Goal: Check status

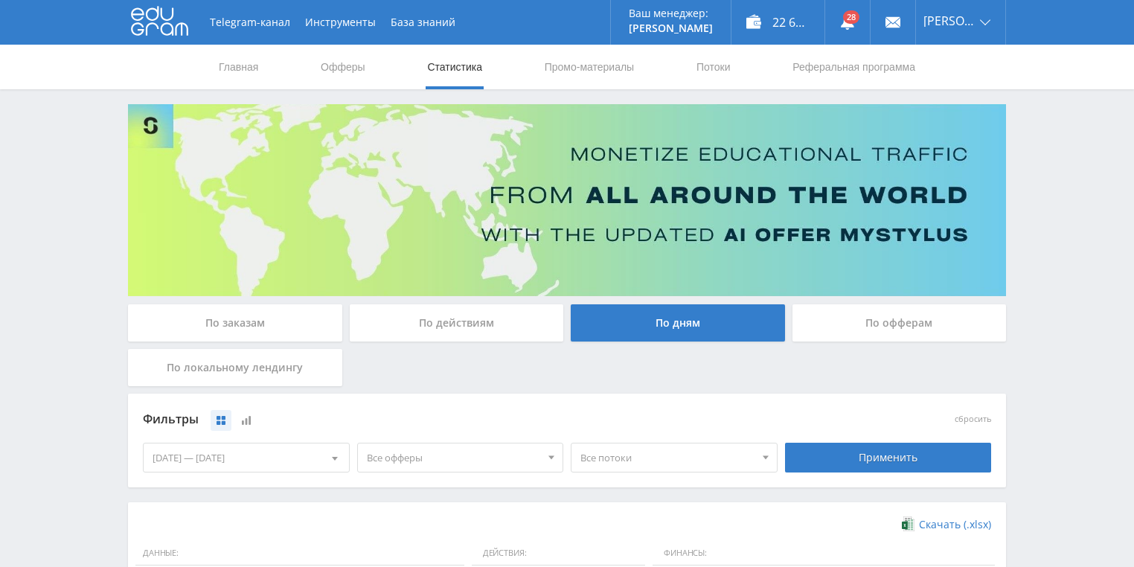
scroll to position [357, 0]
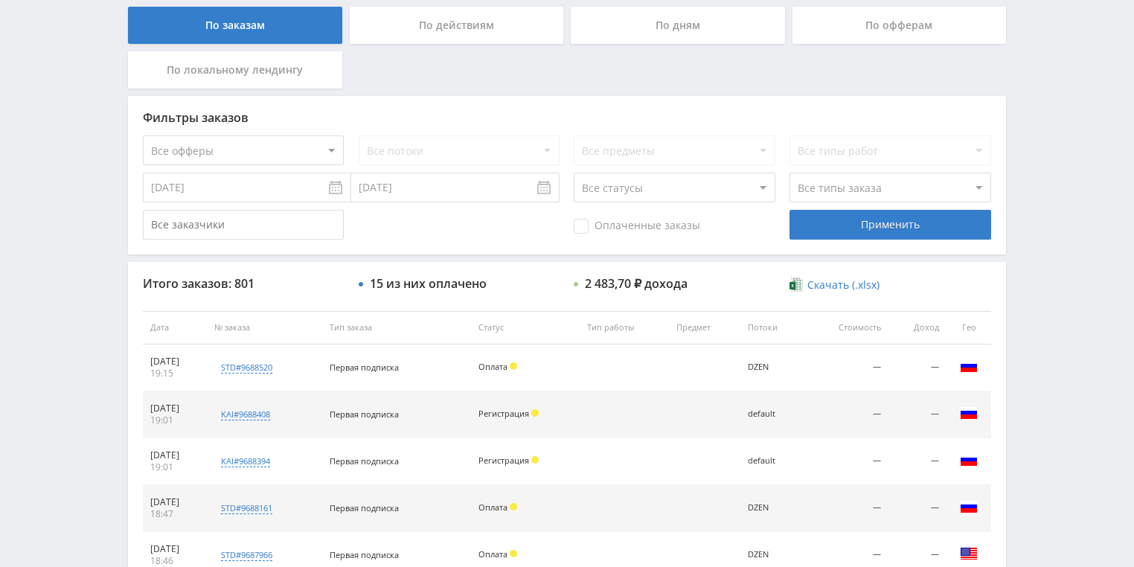
click at [460, 31] on div "По действиям" at bounding box center [457, 25] width 214 height 37
click at [0, 0] on input "По действиям" at bounding box center [0, 0] width 0 height 0
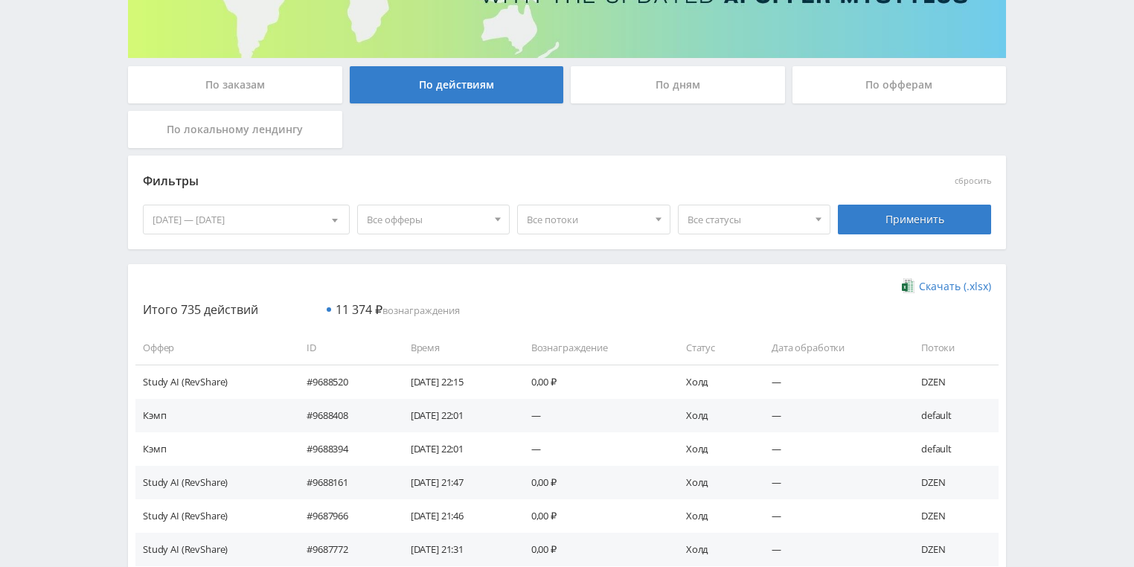
click at [685, 87] on div "По дням" at bounding box center [678, 84] width 214 height 37
click at [0, 0] on input "По дням" at bounding box center [0, 0] width 0 height 0
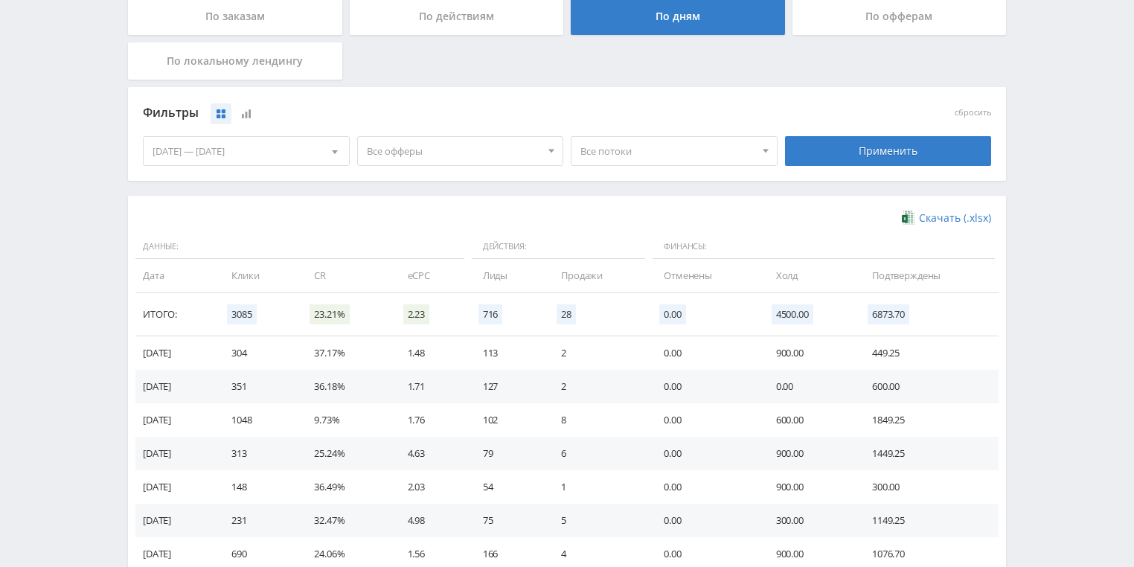
scroll to position [238, 0]
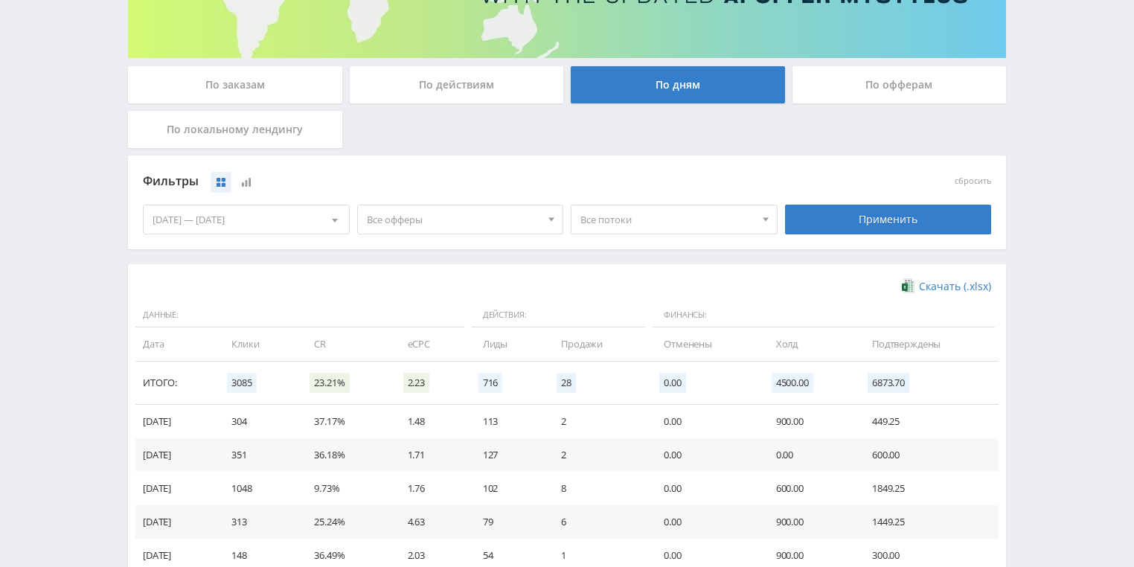
click at [652, 228] on span "Все потоки" at bounding box center [668, 219] width 174 height 28
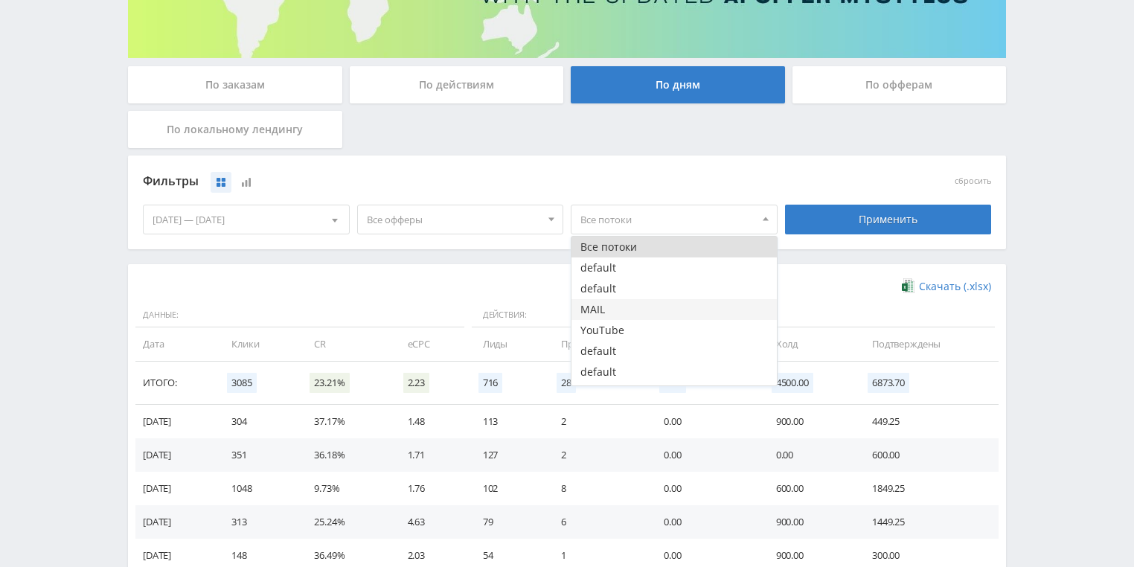
click at [614, 306] on button "MAIL" at bounding box center [674, 309] width 205 height 21
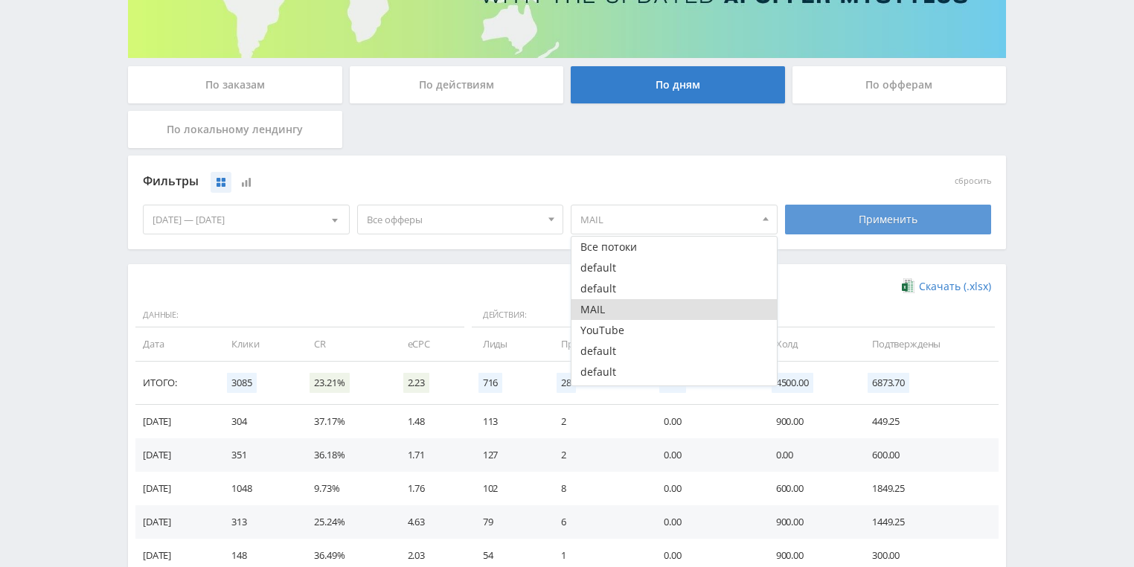
click at [860, 214] on div "Применить" at bounding box center [888, 220] width 207 height 30
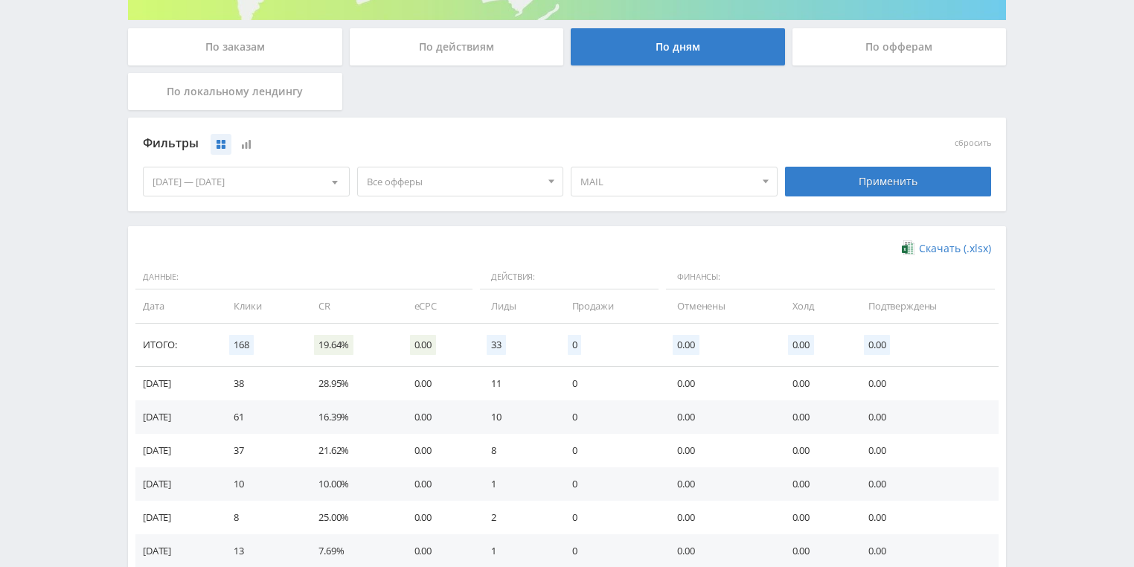
scroll to position [298, 0]
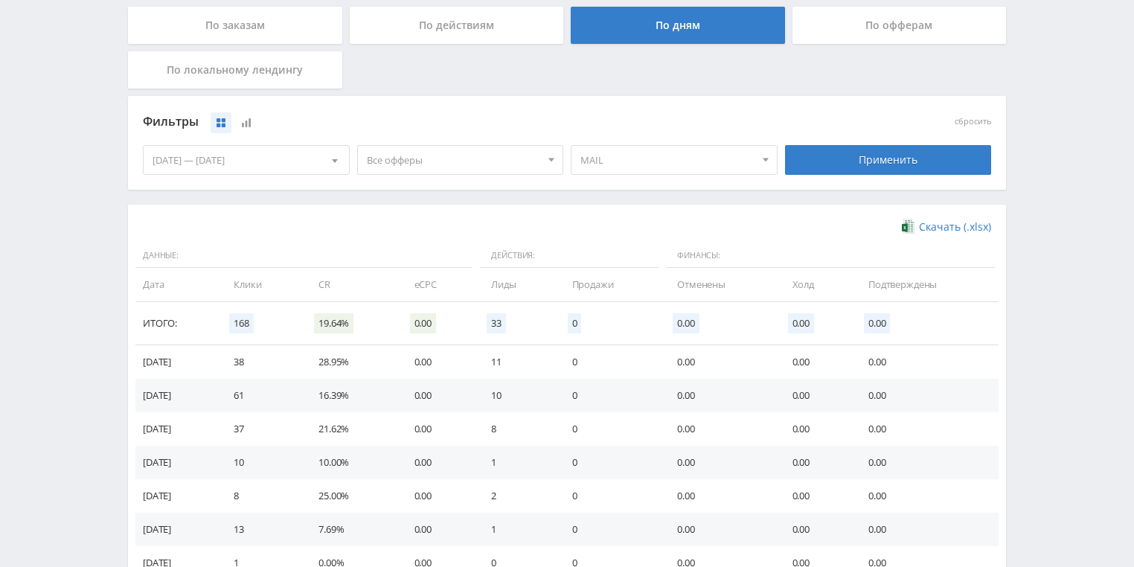
click at [678, 158] on span "MAIL" at bounding box center [668, 160] width 174 height 28
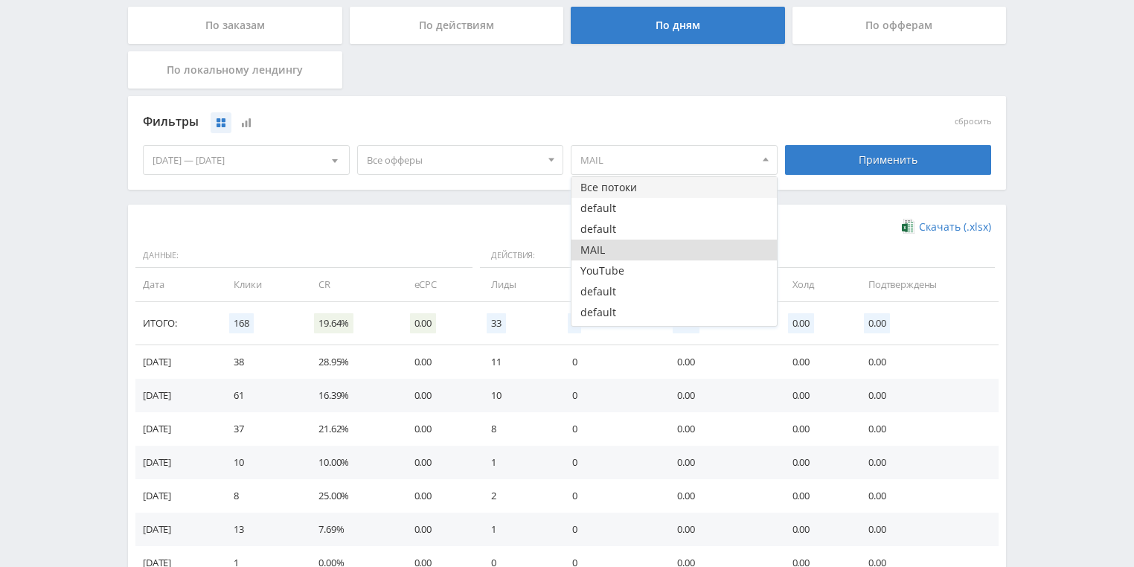
click at [631, 191] on button "Все потоки" at bounding box center [674, 187] width 205 height 21
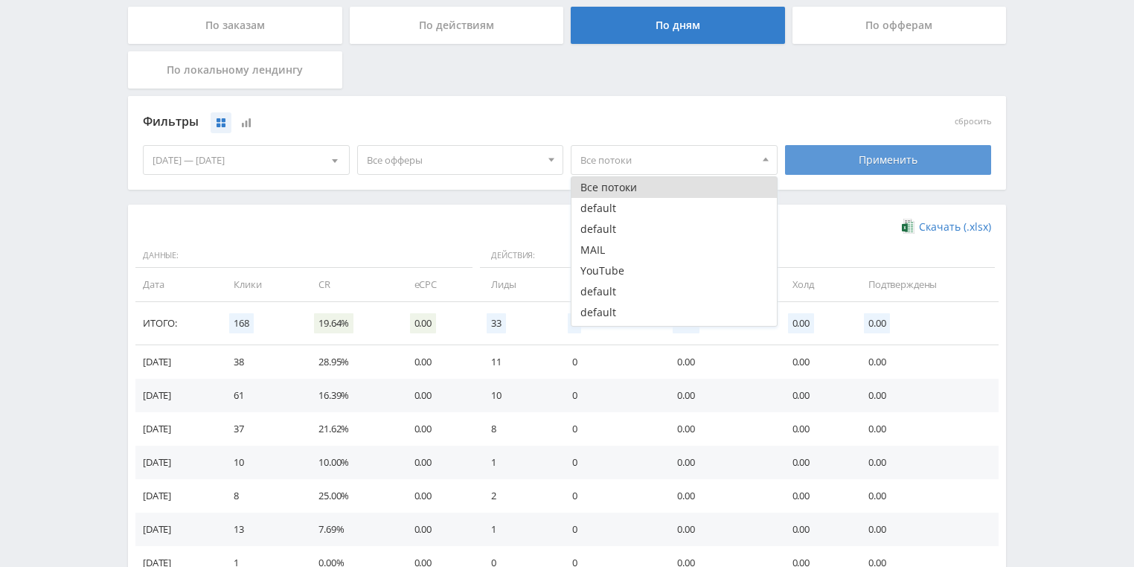
click at [878, 156] on div "Применить" at bounding box center [888, 160] width 207 height 30
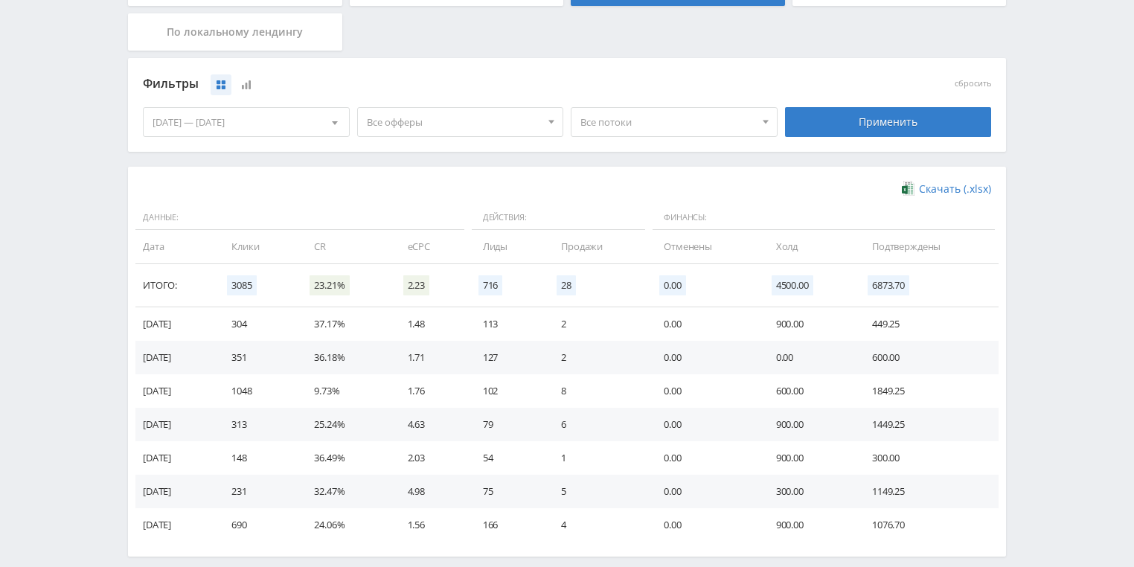
scroll to position [357, 0]
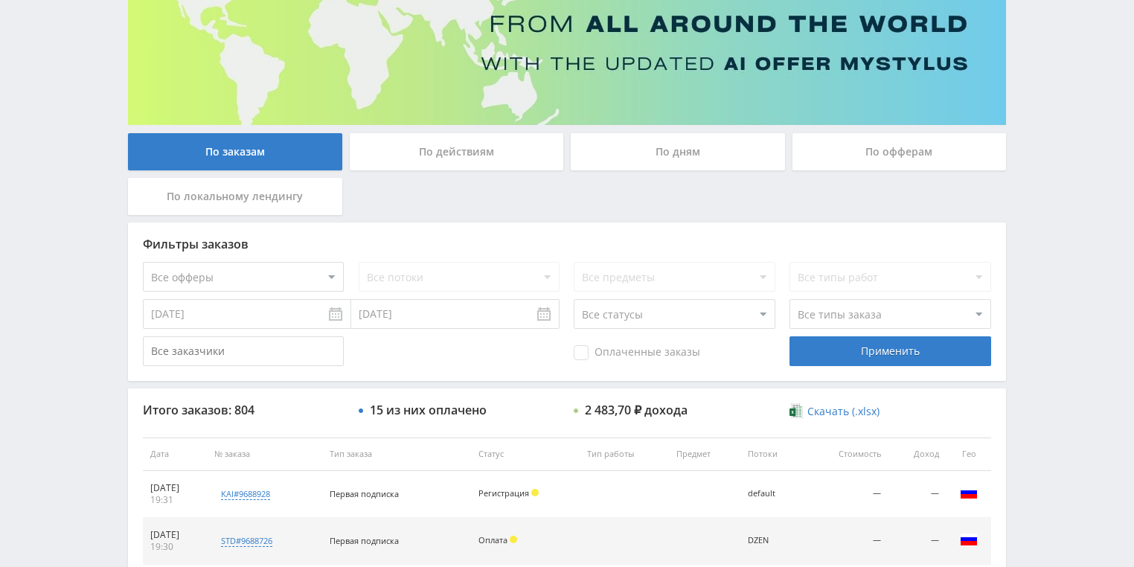
scroll to position [119, 0]
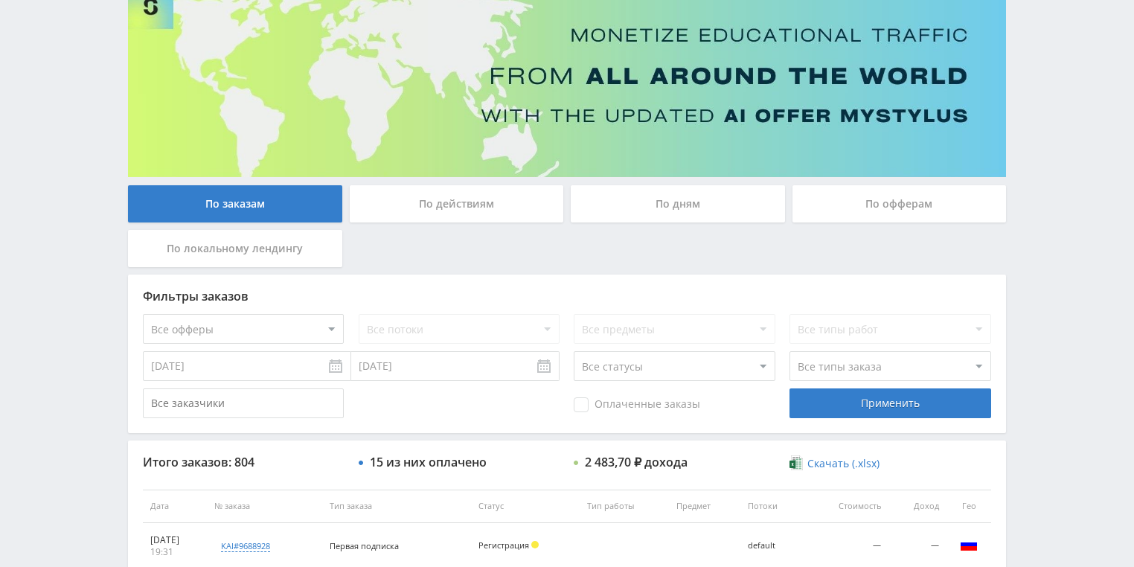
click at [457, 223] on div "По действиям" at bounding box center [457, 207] width 222 height 45
